Goal: Task Accomplishment & Management: Complete application form

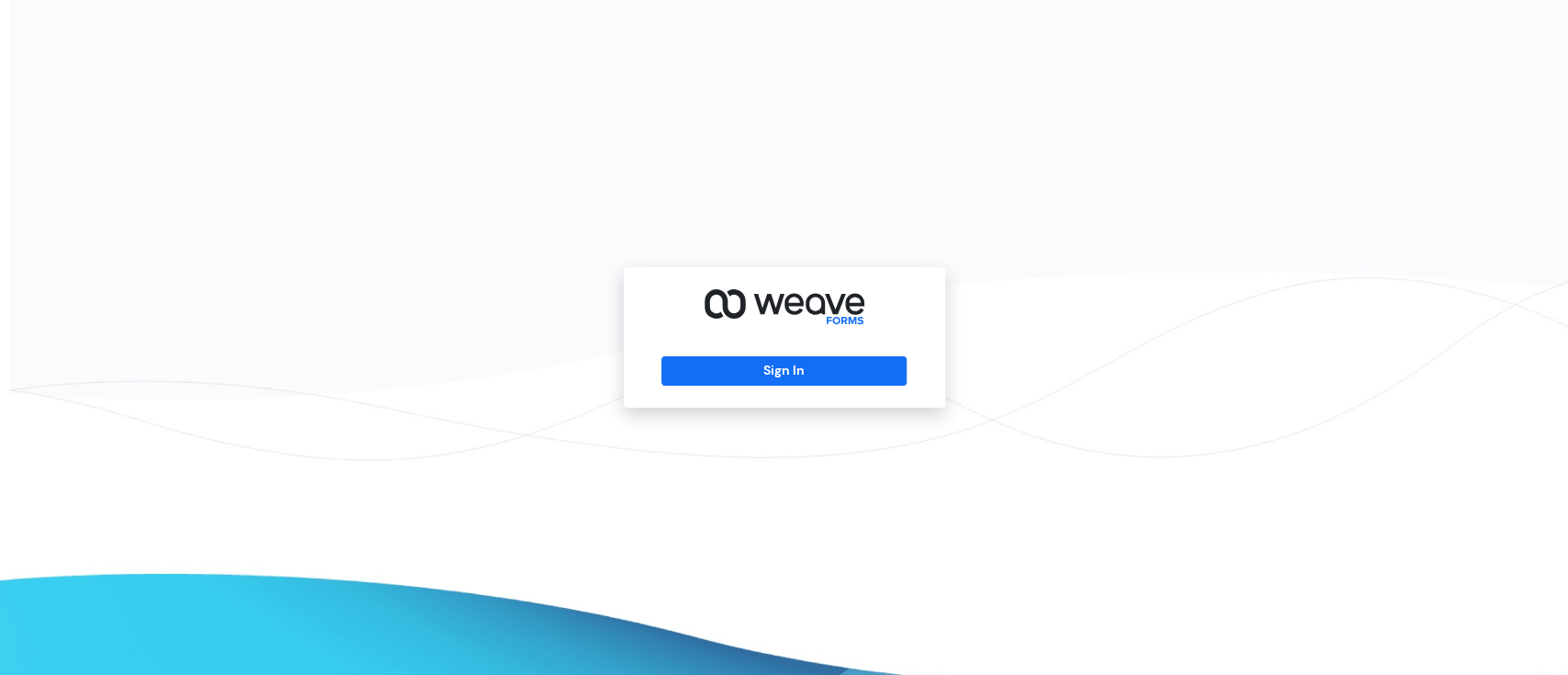
click at [791, 352] on div "Sign In" at bounding box center [784, 337] width 322 height 141
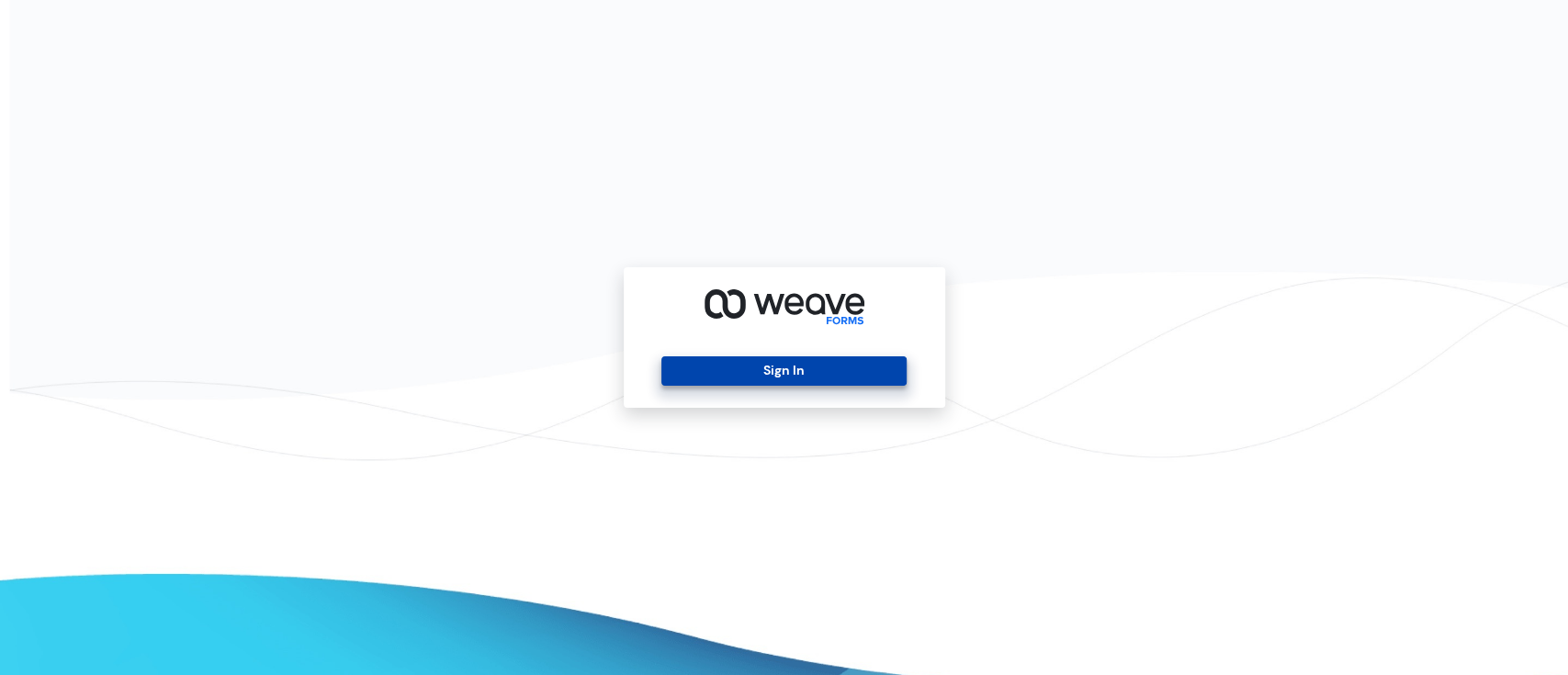
click at [788, 386] on div "Sign In" at bounding box center [784, 337] width 322 height 141
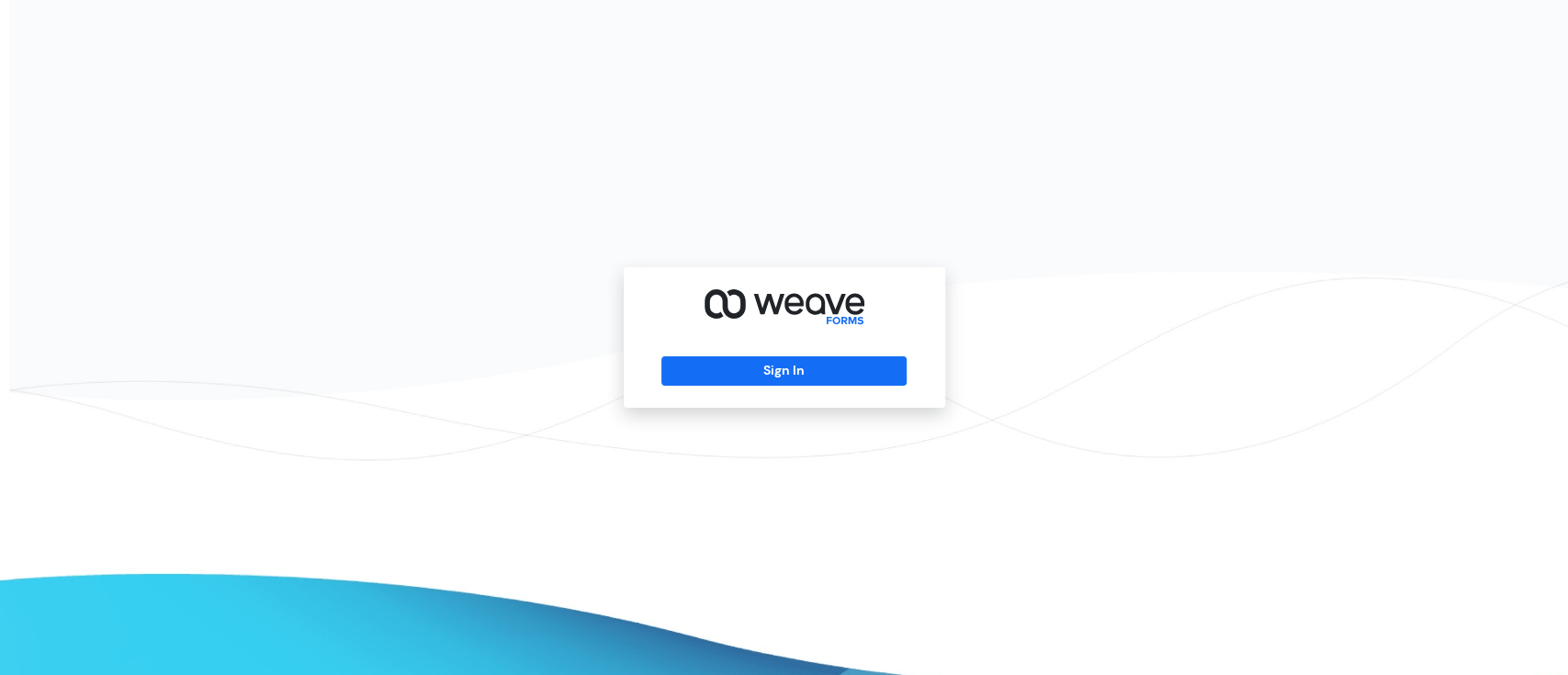
click at [792, 389] on div "Sign In" at bounding box center [784, 337] width 322 height 141
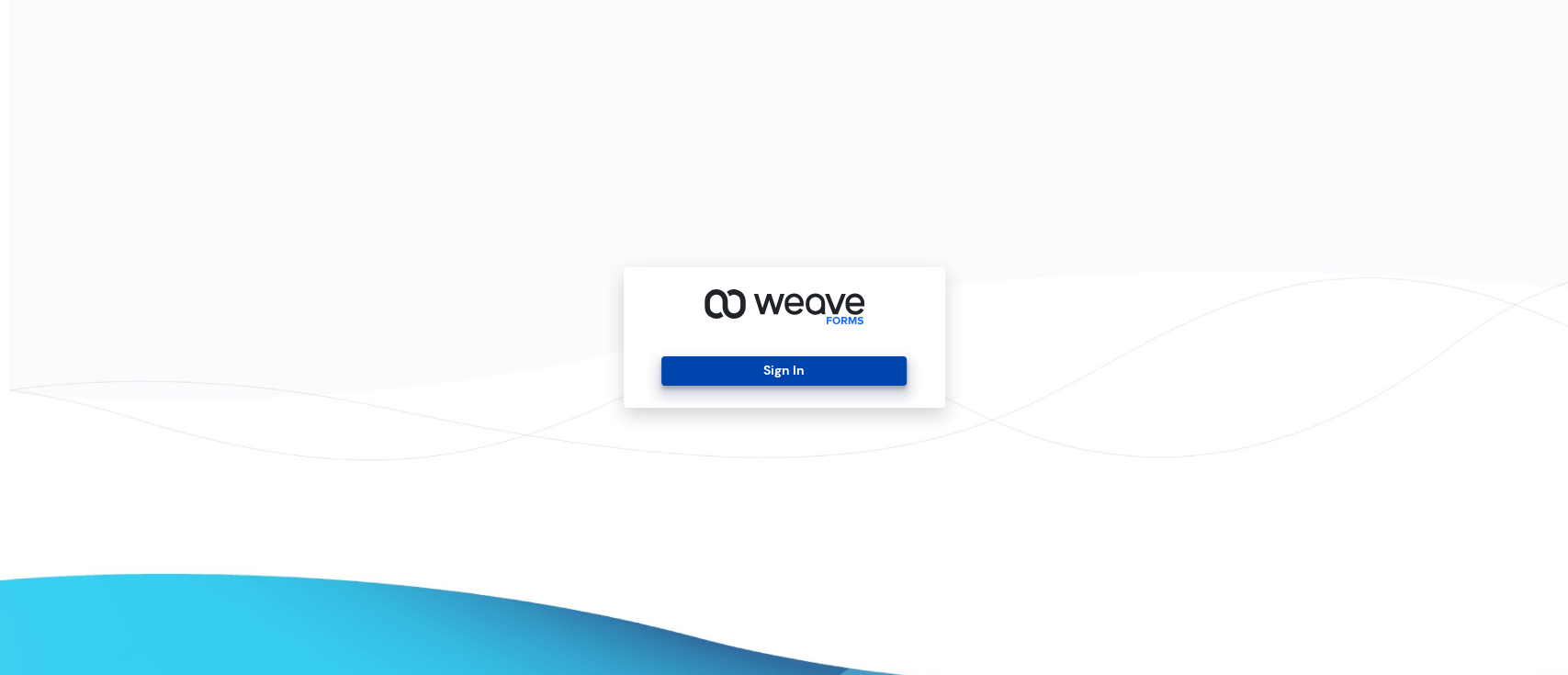
click at [789, 364] on button "Sign In" at bounding box center [784, 371] width 245 height 29
